Goal: Task Accomplishment & Management: Manage account settings

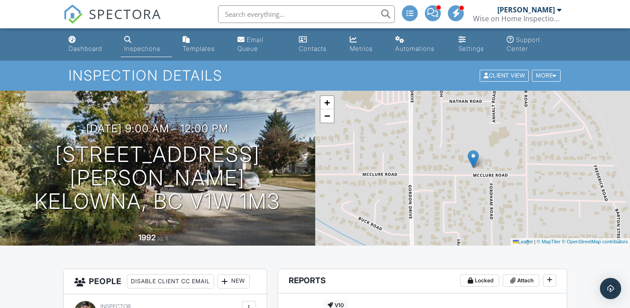
drag, startPoint x: 92, startPoint y: 44, endPoint x: 130, endPoint y: 73, distance: 48.2
click at [92, 44] on link "Dashboard" at bounding box center [89, 44] width 49 height 25
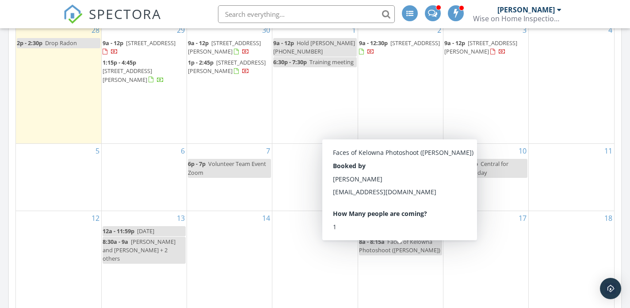
scroll to position [233, 0]
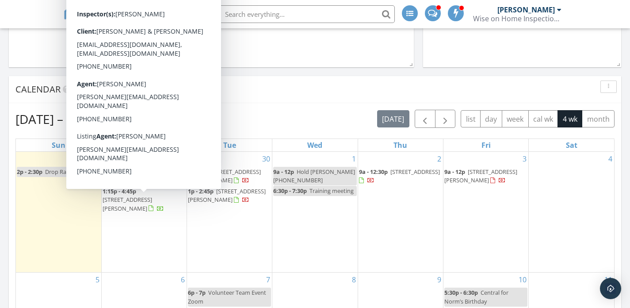
click at [147, 201] on span "[STREET_ADDRESS][PERSON_NAME]" at bounding box center [127, 203] width 49 height 16
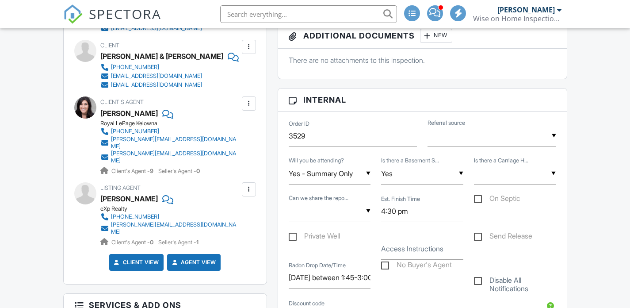
scroll to position [308, 0]
click at [313, 213] on input "text" at bounding box center [330, 211] width 82 height 22
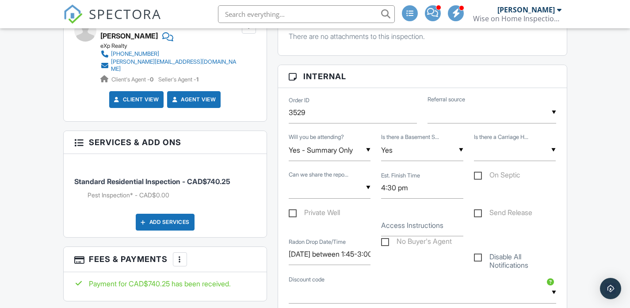
scroll to position [470, 0]
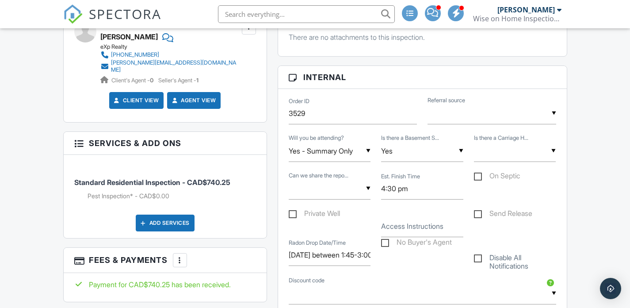
click at [311, 189] on input "text" at bounding box center [330, 189] width 82 height 22
click at [308, 236] on span "Yes" at bounding box center [310, 234] width 26 height 22
type input "Yes"
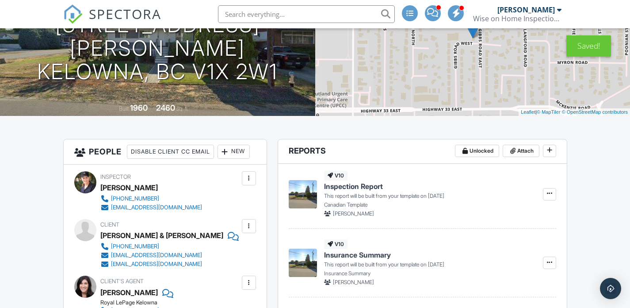
scroll to position [0, 0]
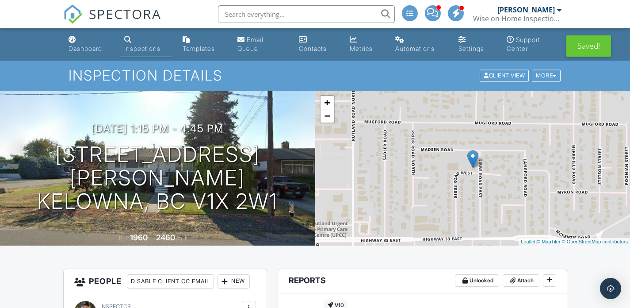
click at [80, 49] on div "Dashboard" at bounding box center [85, 49] width 34 height 8
